Goal: Information Seeking & Learning: Learn about a topic

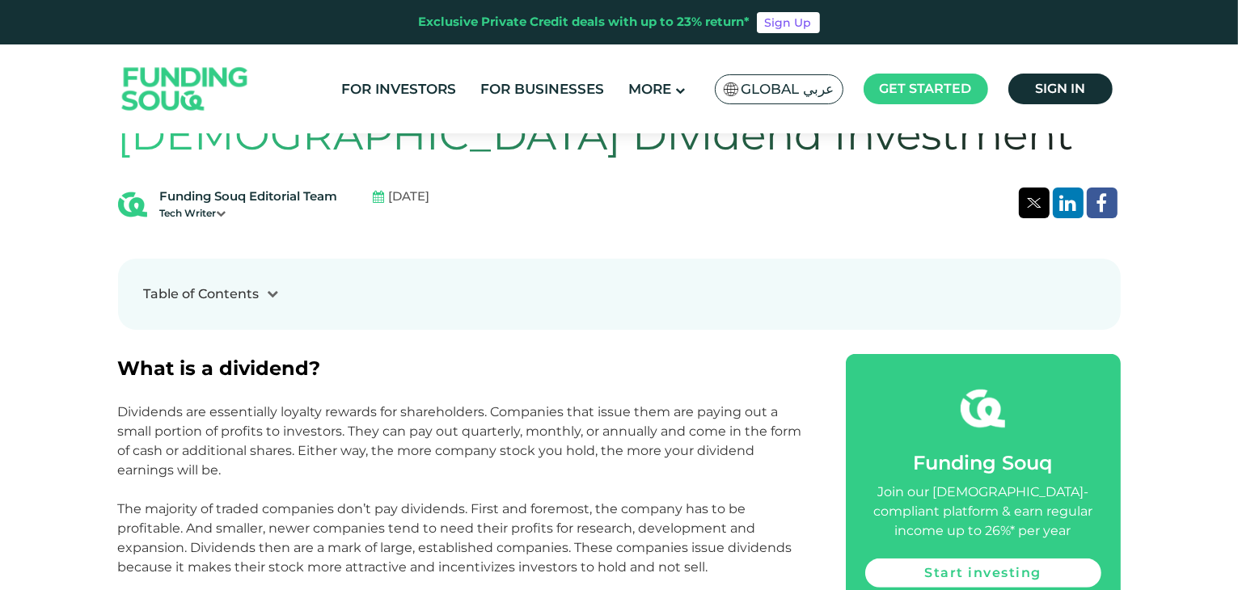
scroll to position [566, 0]
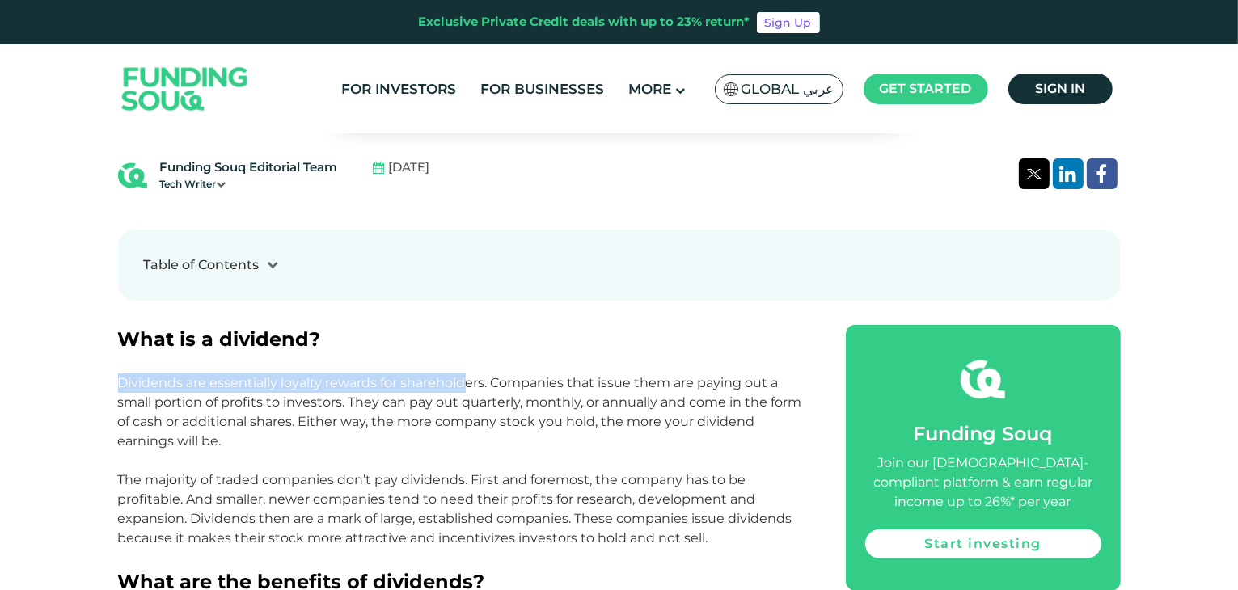
drag, startPoint x: 120, startPoint y: 386, endPoint x: 466, endPoint y: 381, distance: 345.2
click at [466, 381] on span "Dividends are essentially loyalty rewards for shareholders. Companies that issu…" at bounding box center [460, 412] width 684 height 74
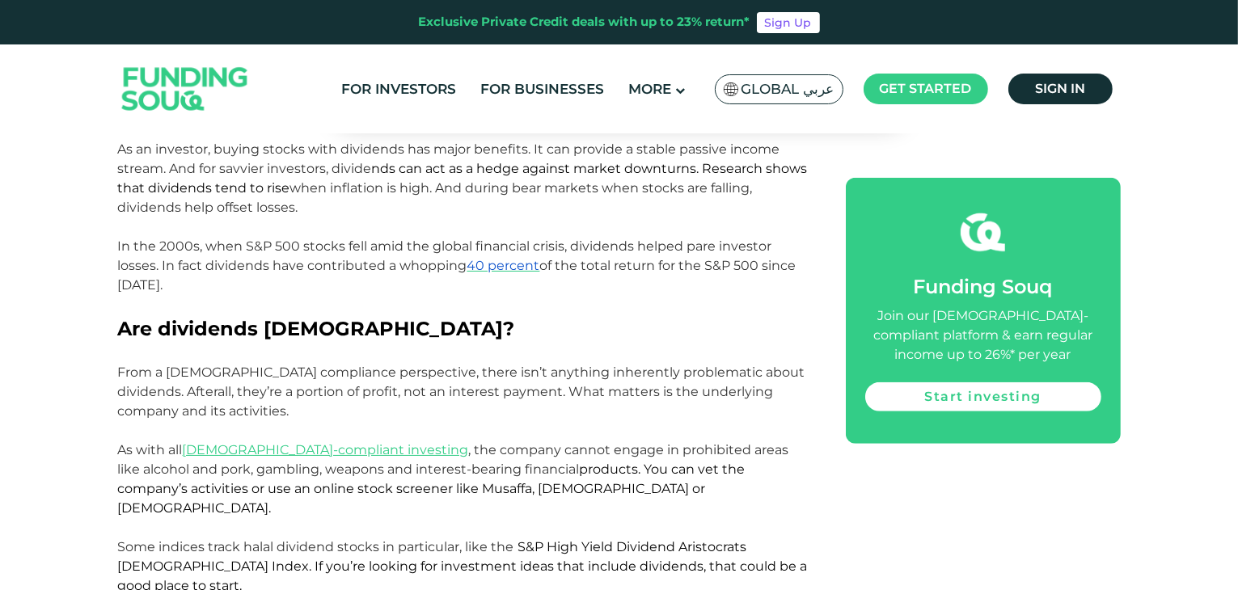
scroll to position [1051, 0]
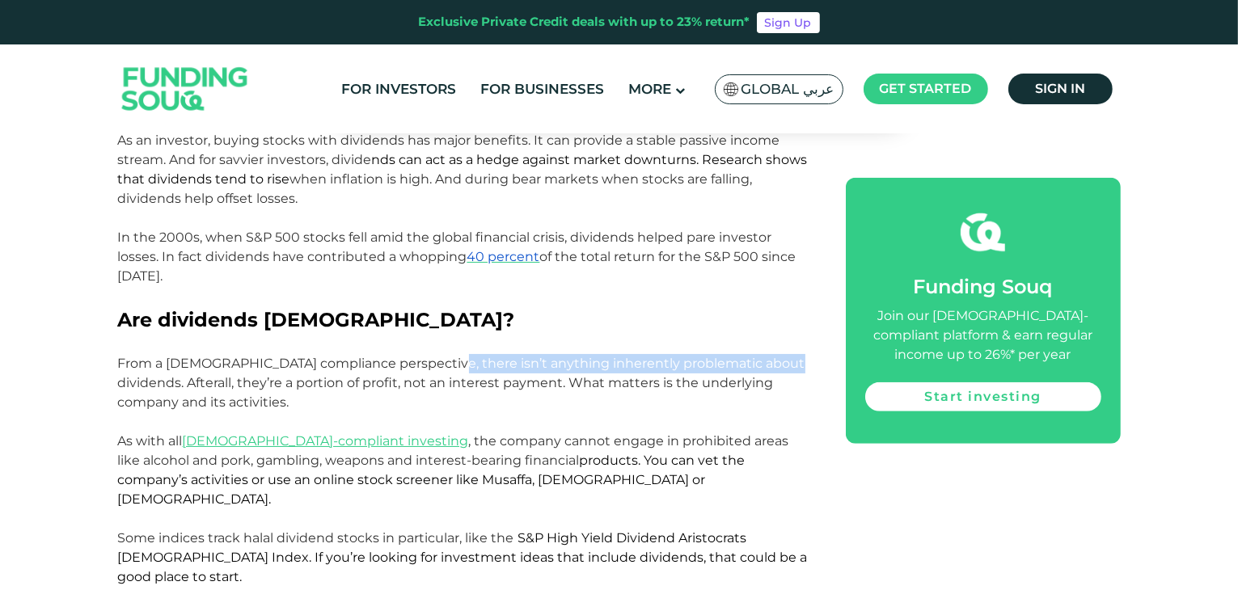
drag, startPoint x: 424, startPoint y: 364, endPoint x: 799, endPoint y: 366, distance: 375.1
click at [799, 366] on p "From a [DEMOGRAPHIC_DATA] compliance perspective, there isn’t anything inherent…" at bounding box center [463, 383] width 691 height 58
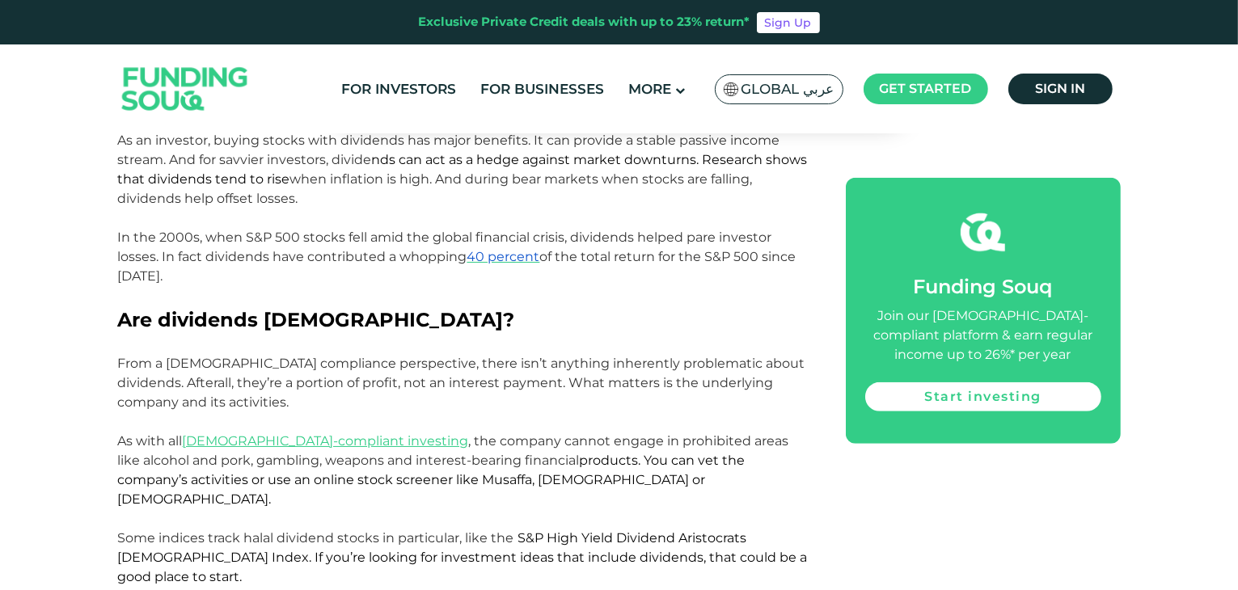
click at [305, 394] on p "From a [DEMOGRAPHIC_DATA] compliance perspective, there isn’t anything inherent…" at bounding box center [463, 383] width 691 height 58
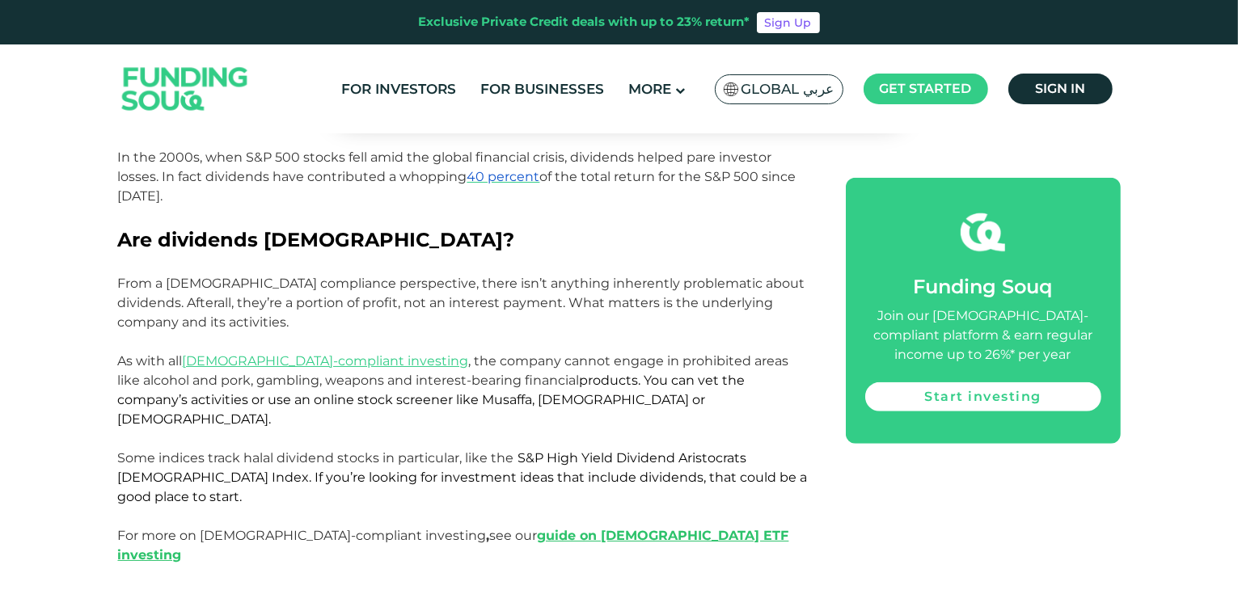
scroll to position [1132, 0]
drag, startPoint x: 336, startPoint y: 304, endPoint x: 490, endPoint y: 304, distance: 153.6
click at [490, 304] on span "From a [DEMOGRAPHIC_DATA] compliance perspective, there isn’t anything inherent…" at bounding box center [461, 302] width 687 height 54
drag, startPoint x: 552, startPoint y: 302, endPoint x: 770, endPoint y: 302, distance: 218.3
click at [770, 302] on span "From a [DEMOGRAPHIC_DATA] compliance perspective, there isn’t anything inherent…" at bounding box center [461, 302] width 687 height 54
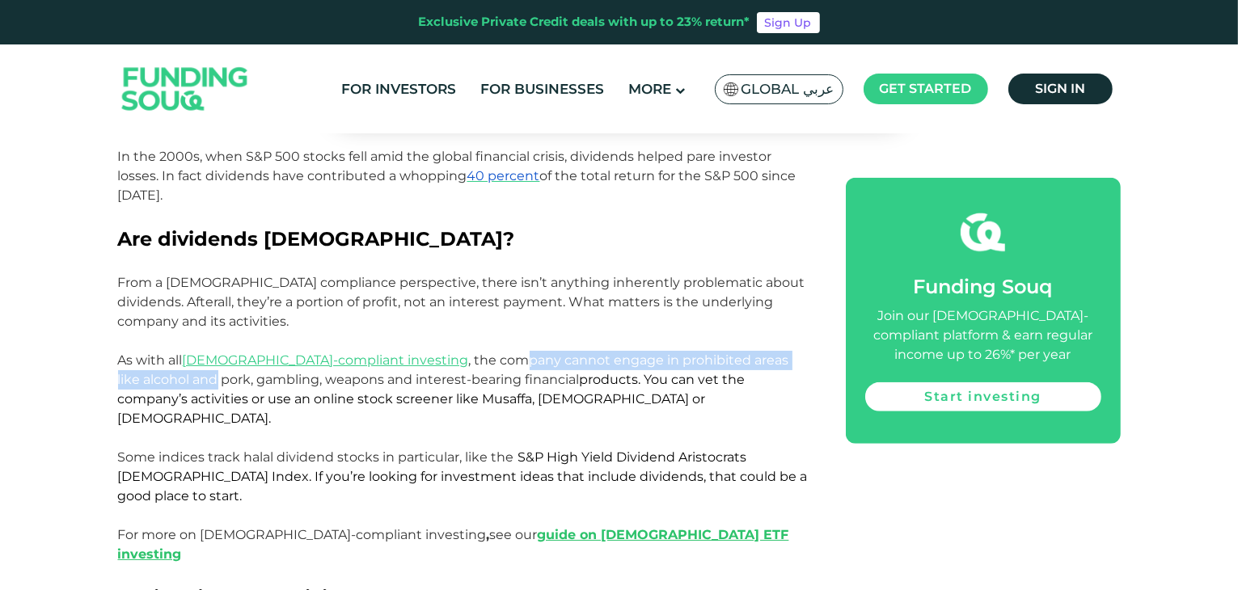
drag, startPoint x: 432, startPoint y: 360, endPoint x: 794, endPoint y: 363, distance: 362.2
click at [794, 363] on p "As with all [DEMOGRAPHIC_DATA]-compliant investing , the company cannot engage …" at bounding box center [463, 390] width 691 height 78
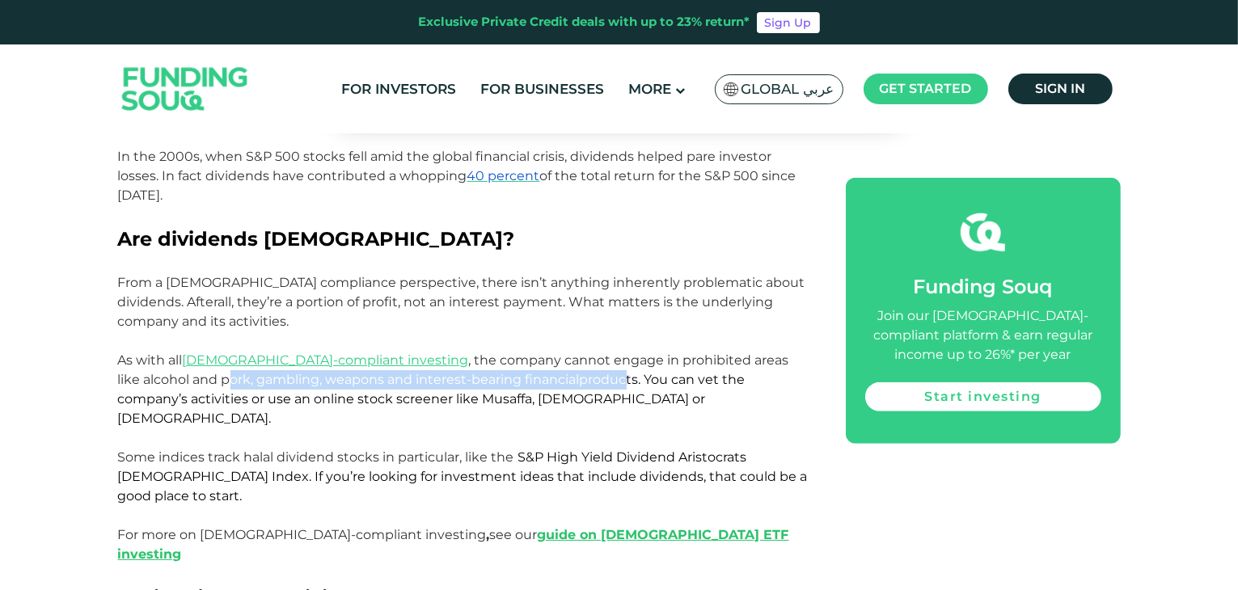
drag, startPoint x: 122, startPoint y: 386, endPoint x: 521, endPoint y: 384, distance: 399.3
click at [521, 384] on span "As with all [DEMOGRAPHIC_DATA]-compliant investing , the company cannot engage …" at bounding box center [453, 389] width 671 height 74
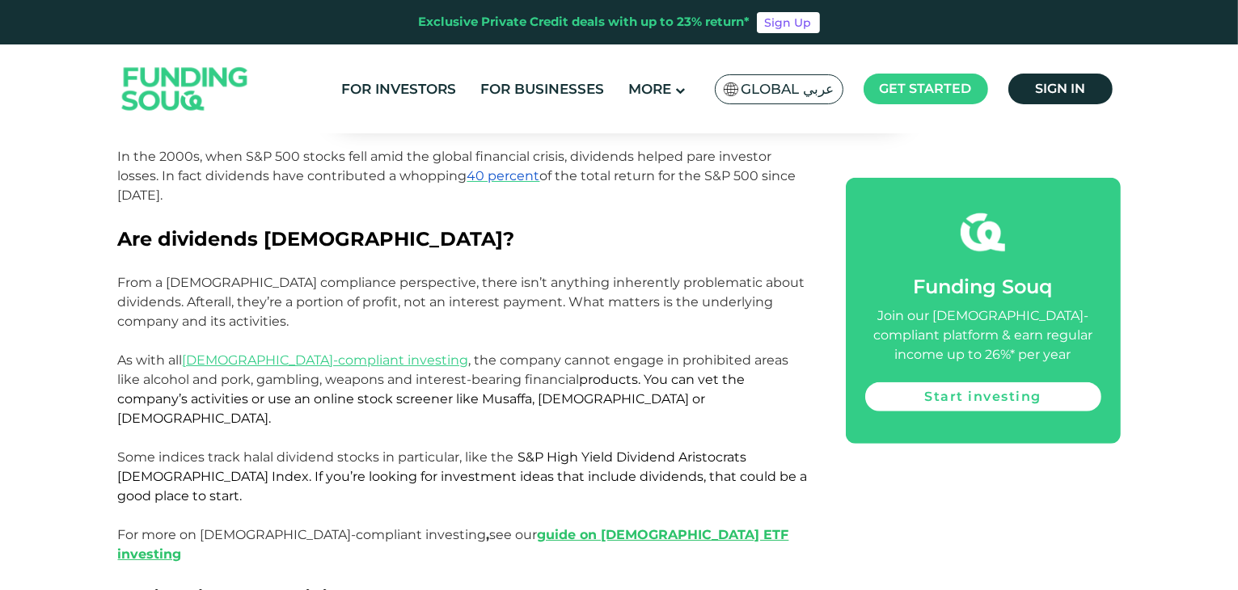
click at [529, 389] on p "As with all [DEMOGRAPHIC_DATA]-compliant investing , the company cannot engage …" at bounding box center [463, 390] width 691 height 78
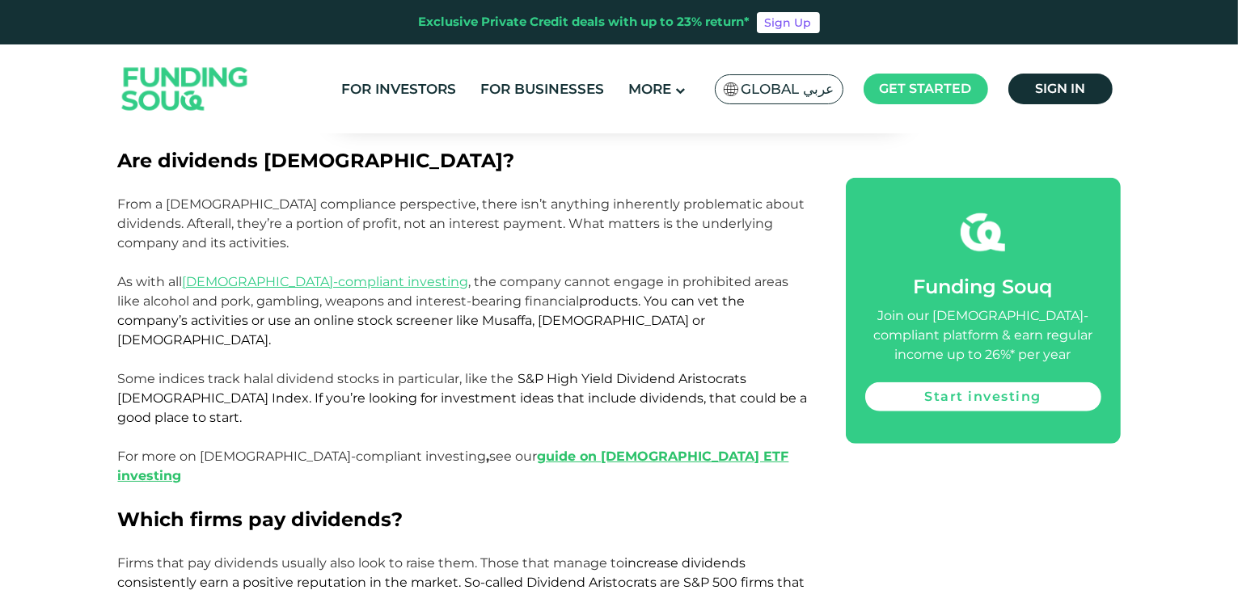
scroll to position [1213, 0]
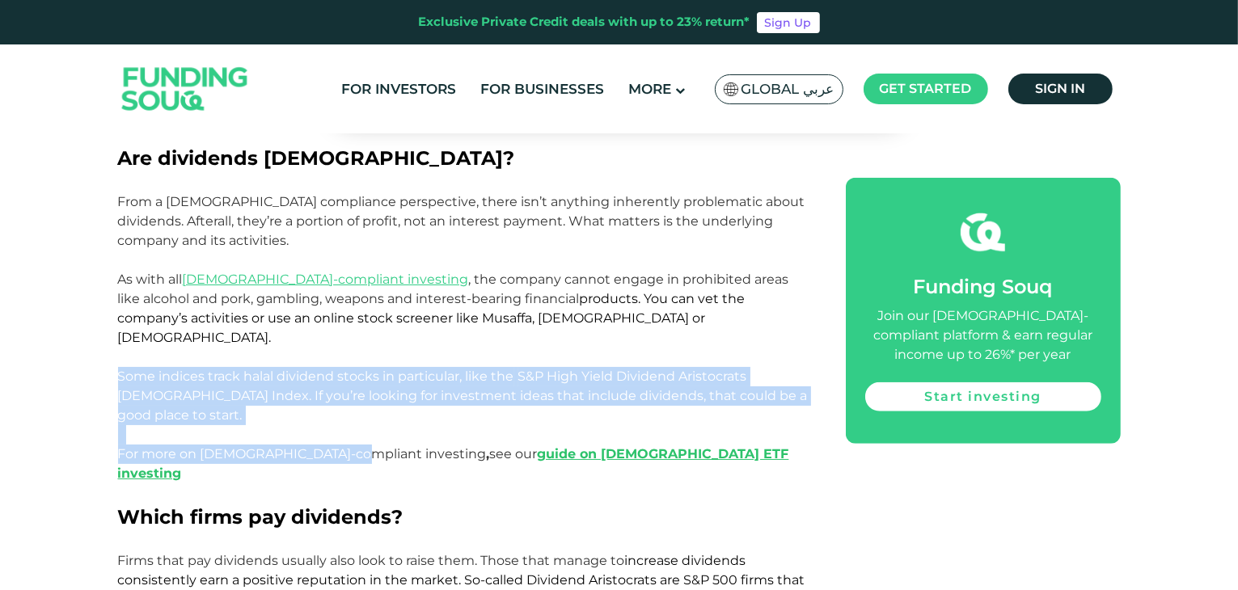
drag, startPoint x: 121, startPoint y: 361, endPoint x: 344, endPoint y: 409, distance: 227.5
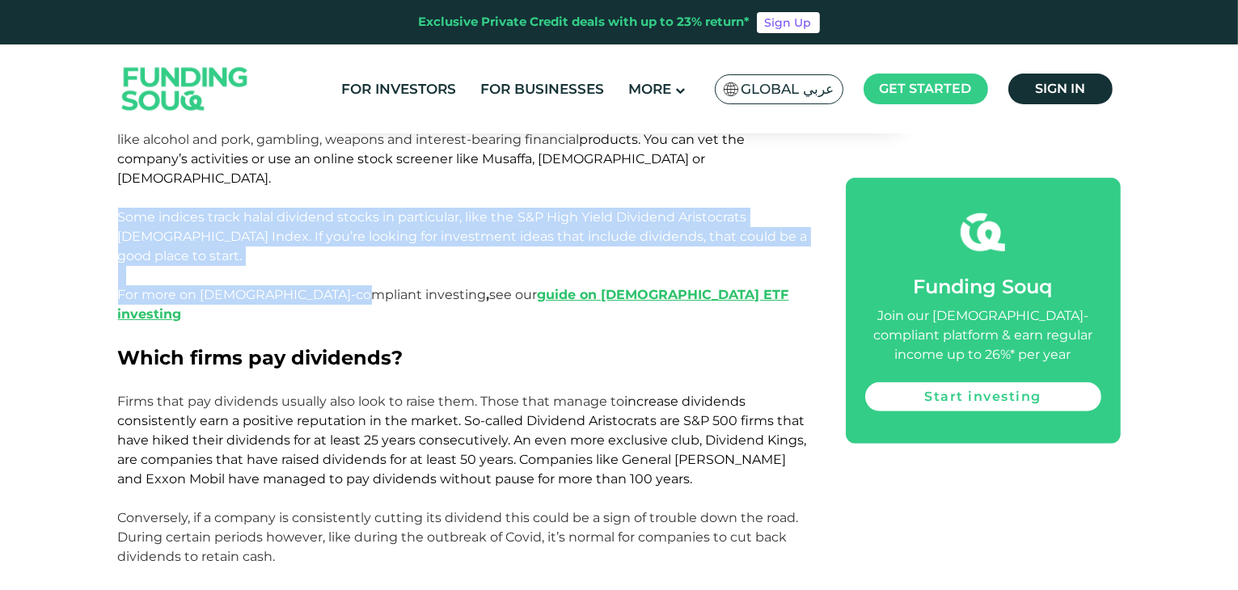
scroll to position [1374, 0]
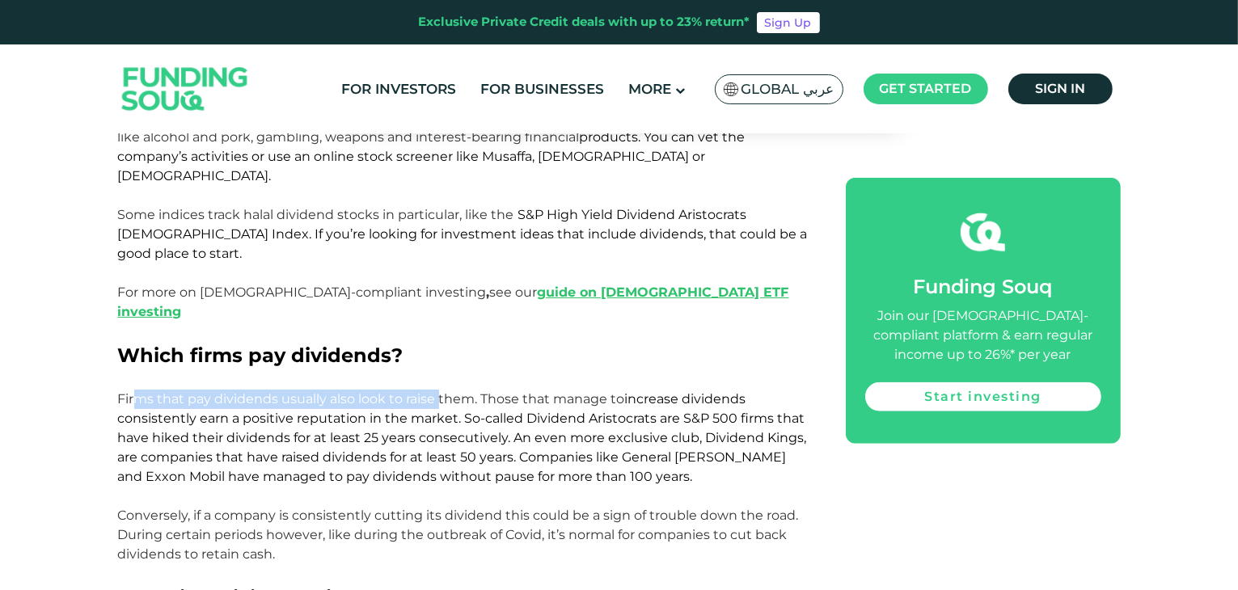
drag, startPoint x: 135, startPoint y: 342, endPoint x: 441, endPoint y: 341, distance: 306.4
click at [441, 391] on span "Firms that pay dividends usually also look to raise them. Those that manage to …" at bounding box center [462, 437] width 689 height 93
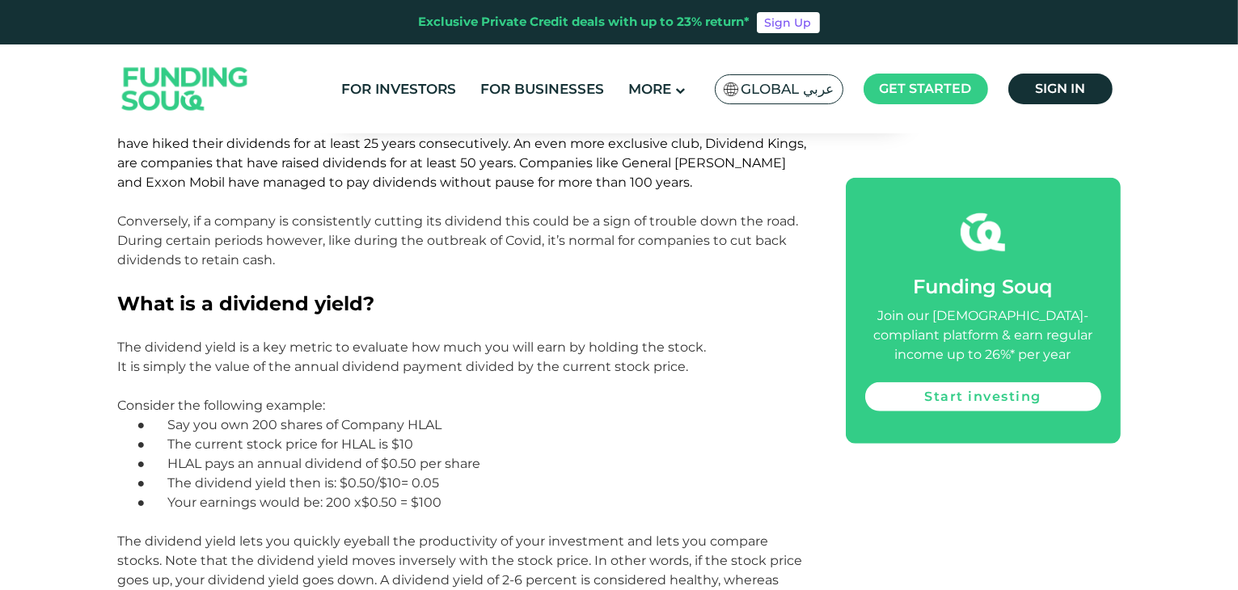
scroll to position [1698, 0]
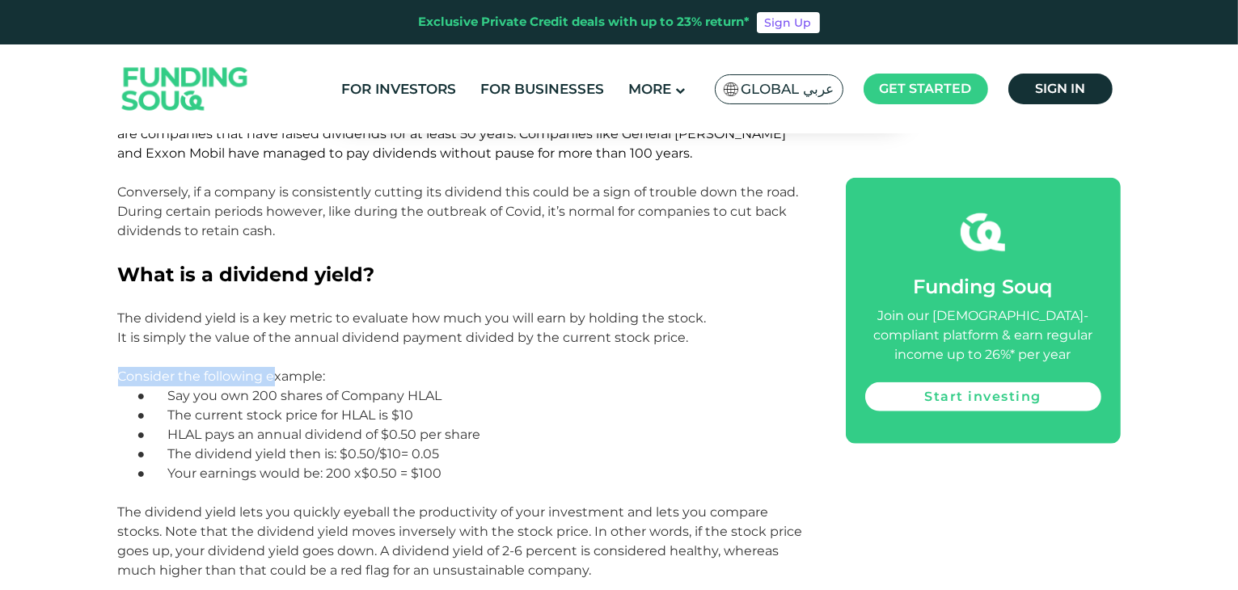
drag, startPoint x: 120, startPoint y: 314, endPoint x: 273, endPoint y: 315, distance: 153.6
click at [273, 369] on span "Consider the following example:" at bounding box center [222, 376] width 208 height 15
click at [257, 407] on span "The current stock price for HLAL is $10" at bounding box center [290, 414] width 246 height 15
drag, startPoint x: 255, startPoint y: 334, endPoint x: 450, endPoint y: 338, distance: 194.9
click at [450, 386] on p "● Say you own 200 shares of Company HLAL" at bounding box center [483, 395] width 652 height 19
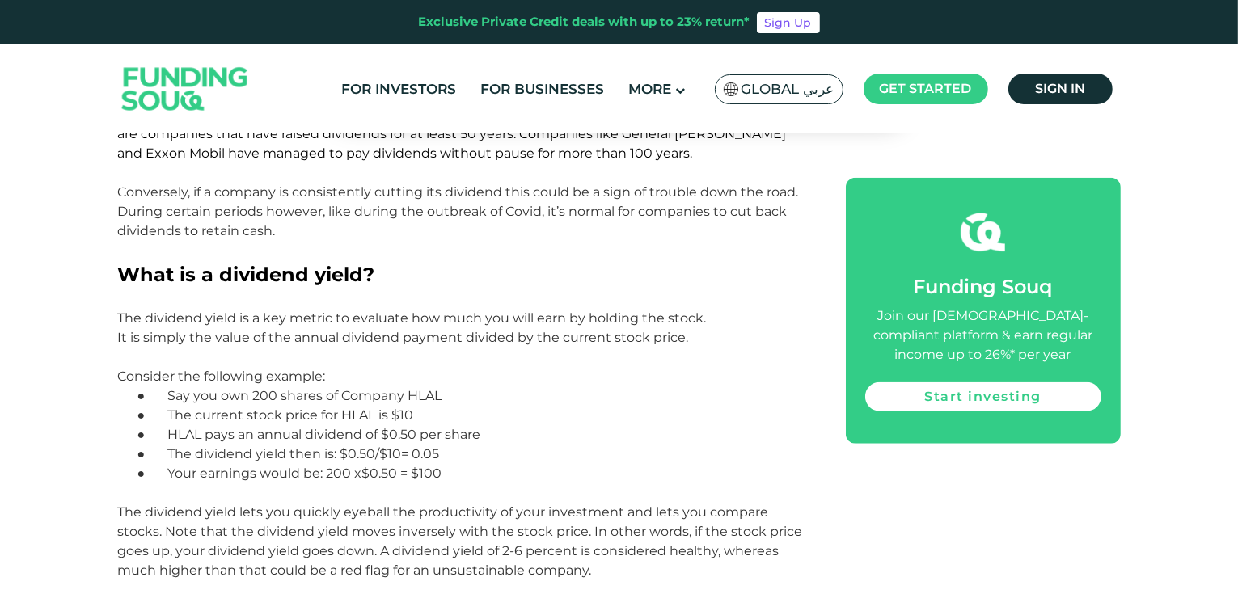
click at [456, 425] on p "● HLAL pays an annual dividend of $0.50 per share" at bounding box center [483, 434] width 652 height 19
click at [173, 407] on span "The current stock price for HLAL is $10" at bounding box center [290, 414] width 246 height 15
drag, startPoint x: 171, startPoint y: 374, endPoint x: 437, endPoint y: 368, distance: 265.2
click at [437, 427] on span "HLAL pays an annual dividend of $0.50 per share" at bounding box center [323, 434] width 313 height 15
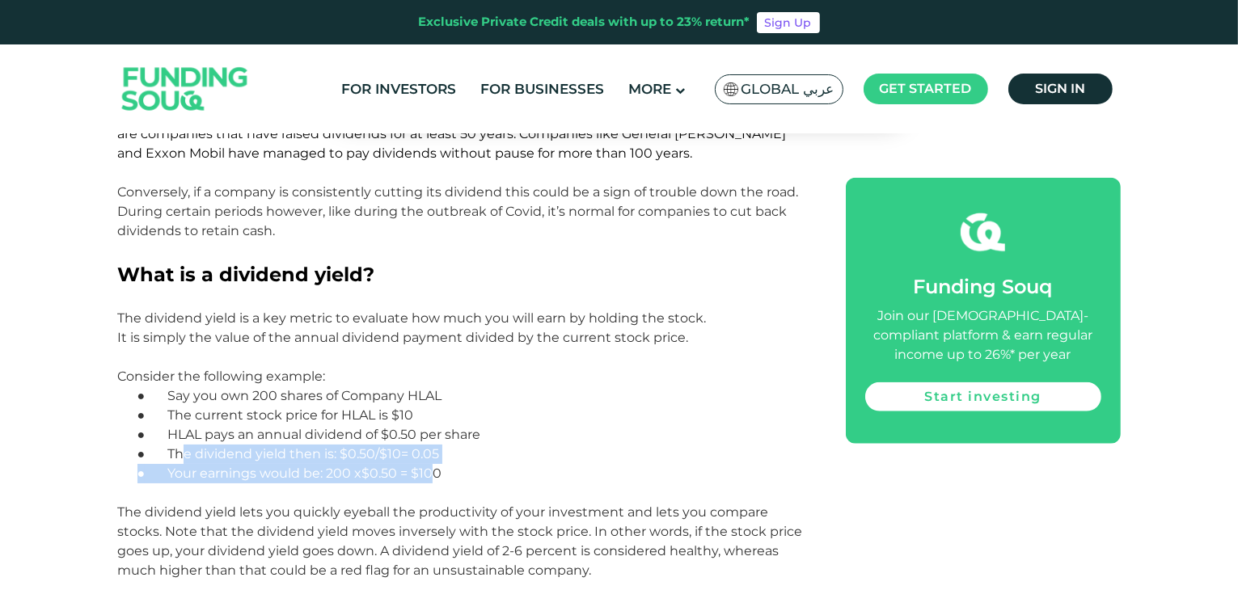
drag, startPoint x: 188, startPoint y: 402, endPoint x: 431, endPoint y: 405, distance: 243.3
click at [431, 405] on div "What is a dividend? Dividends are essentially loyalty rewards for shareholders.…" at bounding box center [463, 361] width 691 height 2336
click at [498, 445] on p "● The dividend yield then is: $0.50/$10= 0.05" at bounding box center [483, 454] width 652 height 19
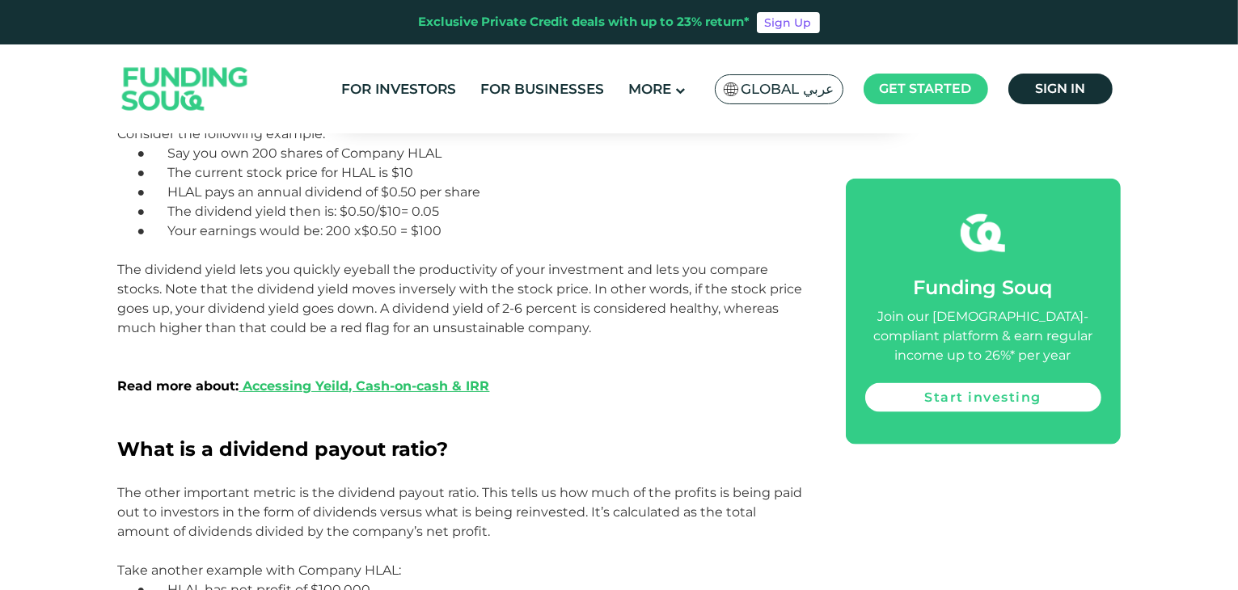
scroll to position [2021, 0]
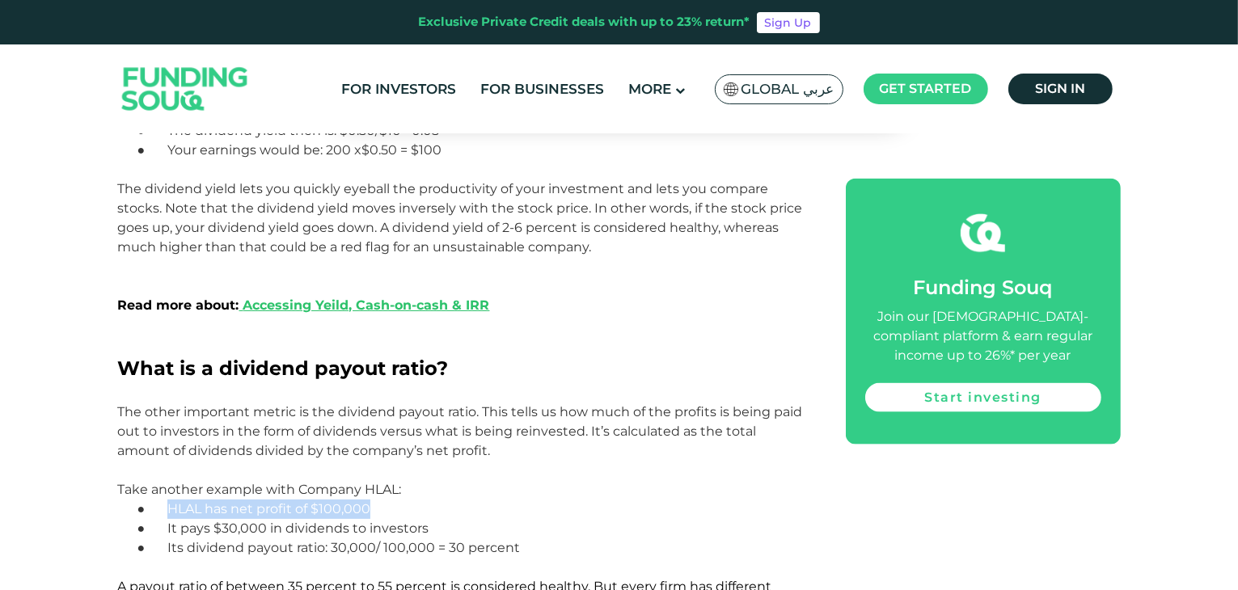
drag, startPoint x: 172, startPoint y: 446, endPoint x: 369, endPoint y: 446, distance: 196.4
click at [369, 501] on span "HLAL has net profit of $100,000" at bounding box center [268, 508] width 203 height 15
click at [426, 500] on p "● HLAL has net profit of $100,000" at bounding box center [483, 509] width 652 height 19
drag, startPoint x: 175, startPoint y: 467, endPoint x: 260, endPoint y: 468, distance: 84.9
click at [260, 521] on span "It pays $30,000 in dividends to investors" at bounding box center [297, 528] width 261 height 15
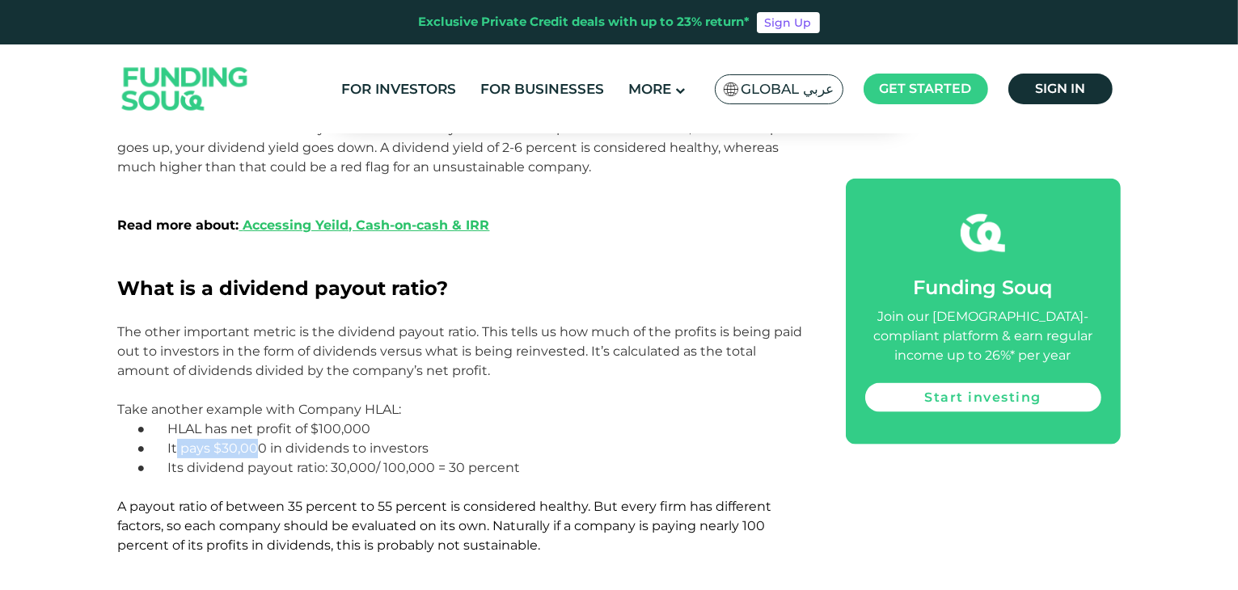
scroll to position [2102, 0]
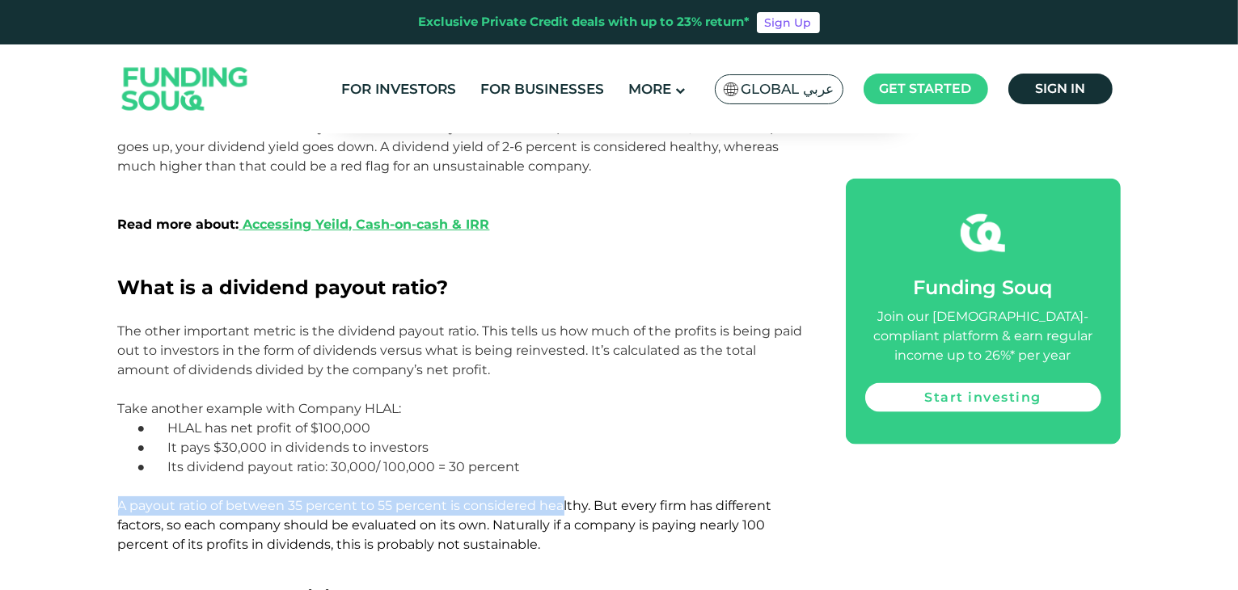
drag, startPoint x: 108, startPoint y: 445, endPoint x: 559, endPoint y: 447, distance: 451.1
click at [559, 447] on div "Home Blog Shariah Compliance 1" at bounding box center [619, 1] width 1238 height 3914
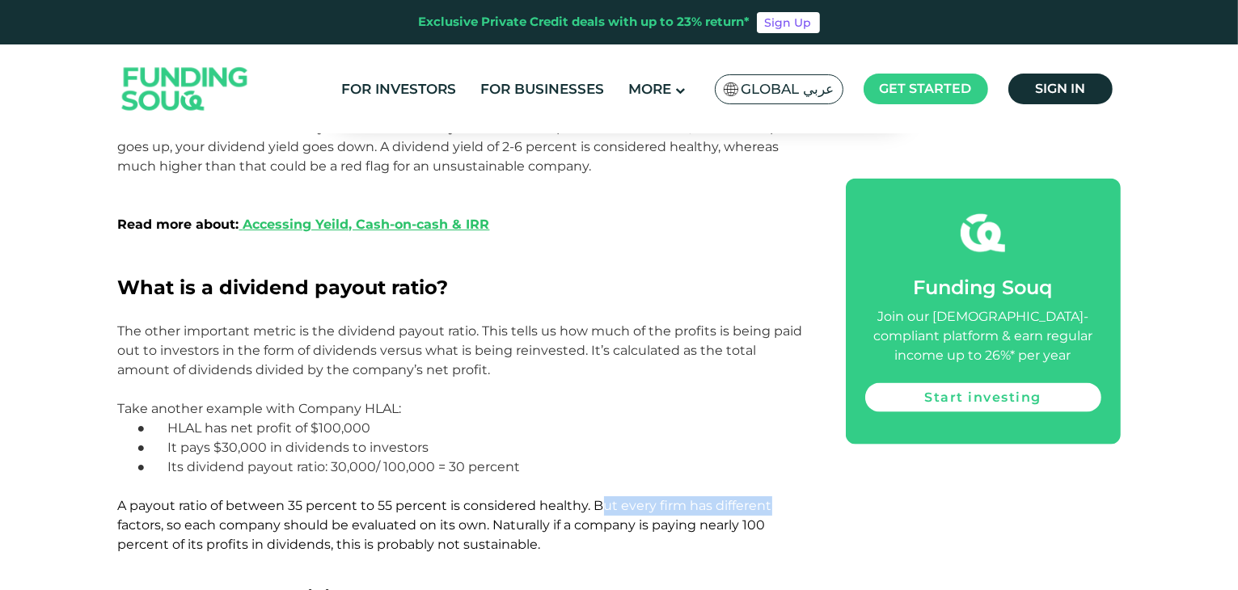
drag, startPoint x: 596, startPoint y: 452, endPoint x: 774, endPoint y: 450, distance: 177.8
click at [774, 496] on p "A payout ratio of between 35 percent to 55 percent is considered healthy. But e…" at bounding box center [463, 525] width 691 height 58
drag, startPoint x: 103, startPoint y: 462, endPoint x: 185, endPoint y: 462, distance: 82.5
click at [185, 462] on div "Home Blog Shariah Compliance 1" at bounding box center [619, 1] width 1238 height 3914
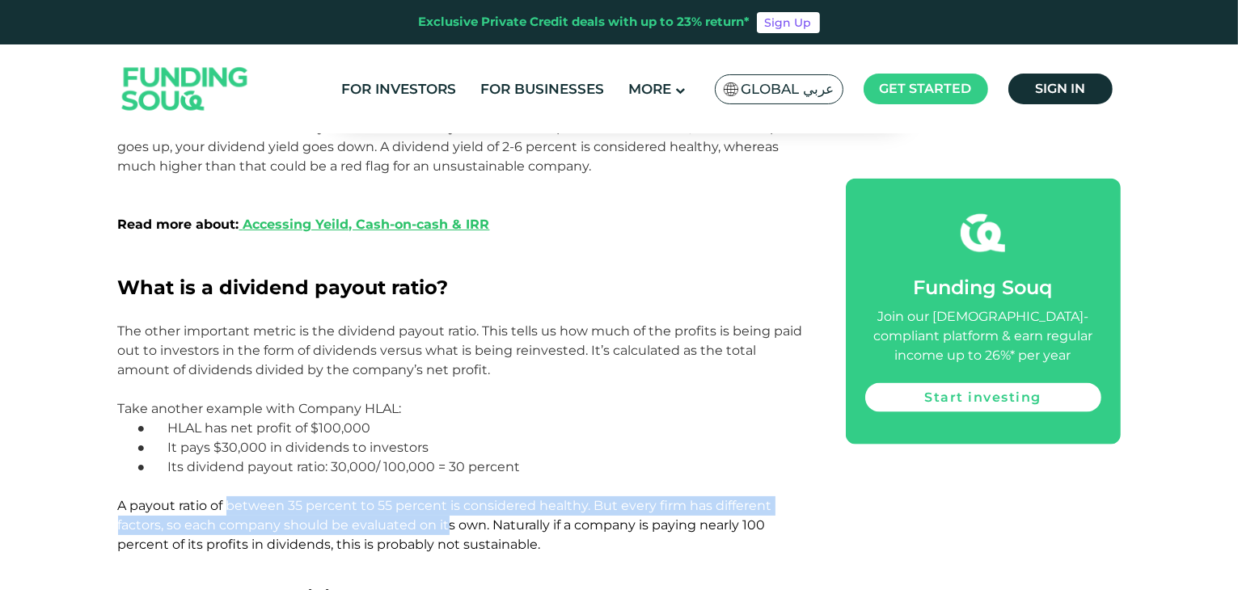
drag, startPoint x: 229, startPoint y: 450, endPoint x: 449, endPoint y: 472, distance: 221.8
click at [449, 498] on span "A payout ratio of between 35 percent to 55 percent is considered healthy. But e…" at bounding box center [445, 525] width 654 height 54
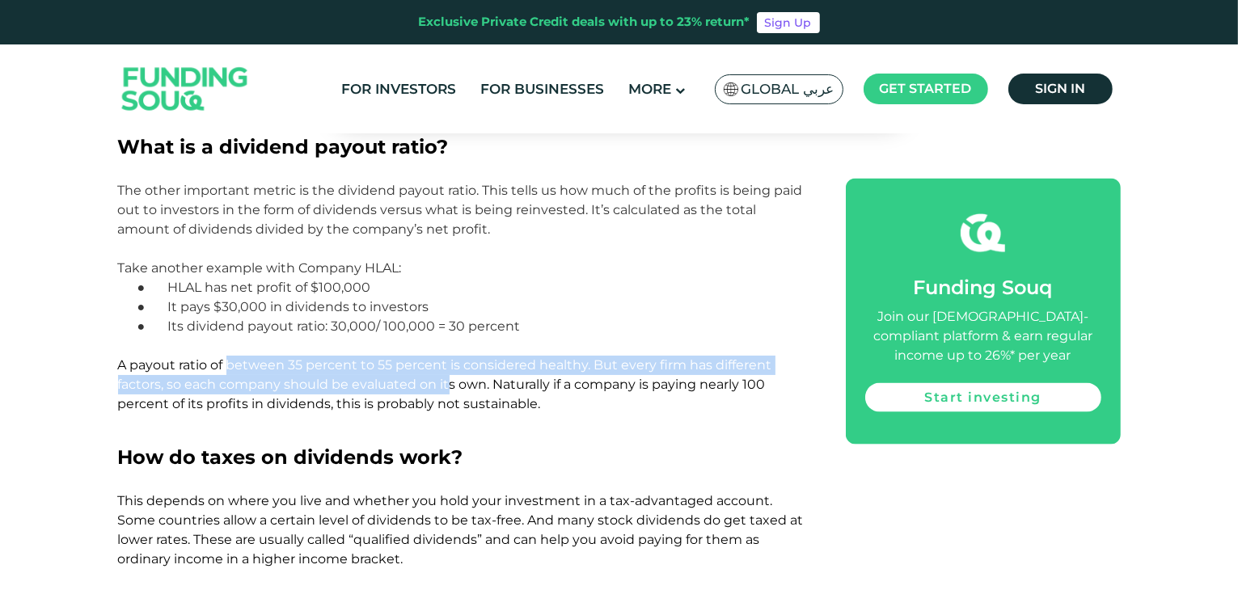
scroll to position [2263, 0]
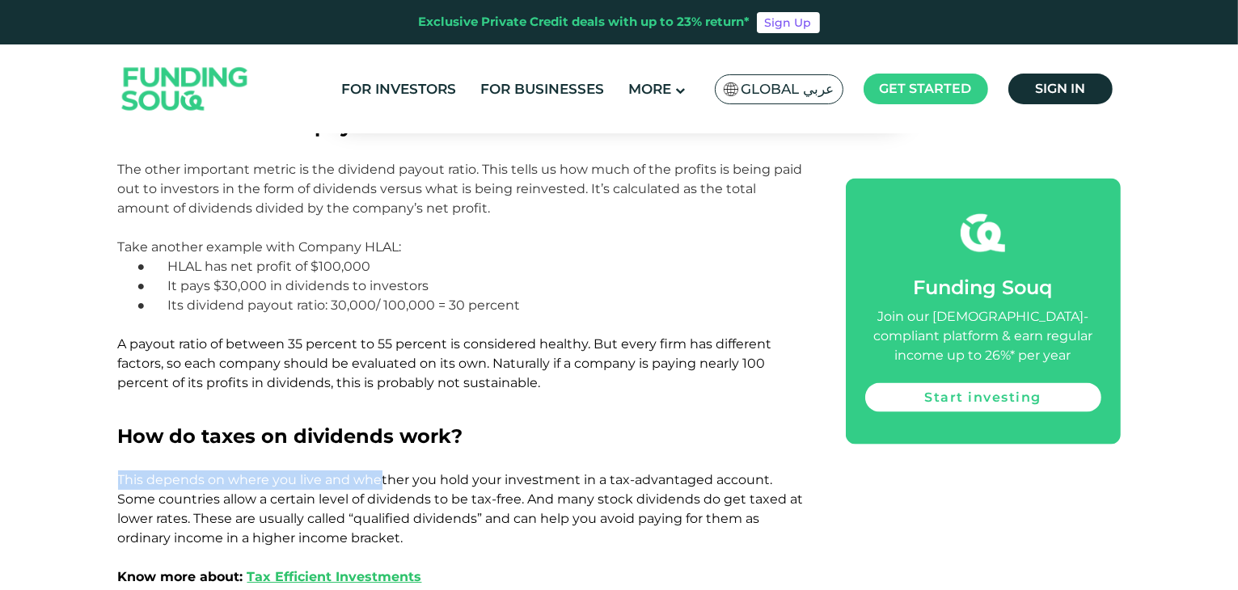
drag, startPoint x: 120, startPoint y: 421, endPoint x: 381, endPoint y: 428, distance: 260.4
click at [381, 472] on span "This depends on where you live and whether you hold your investment in a tax-ad…" at bounding box center [460, 509] width 685 height 74
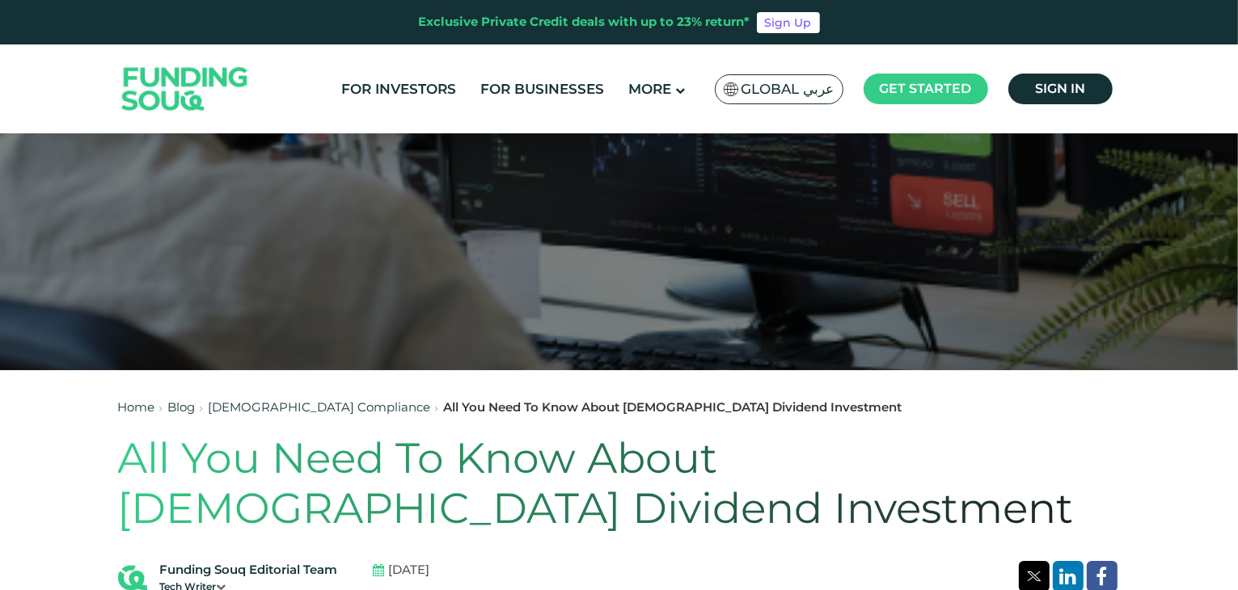
scroll to position [162, 0]
